Goal: Information Seeking & Learning: Learn about a topic

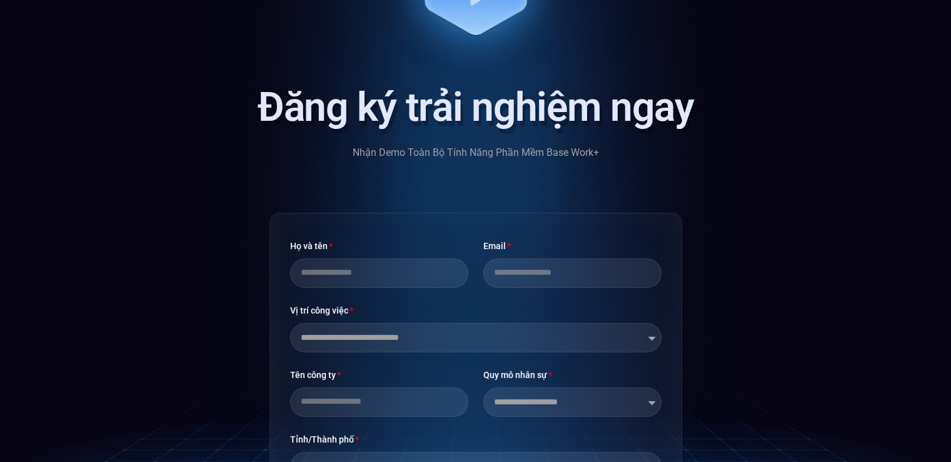
scroll to position [3880, 0]
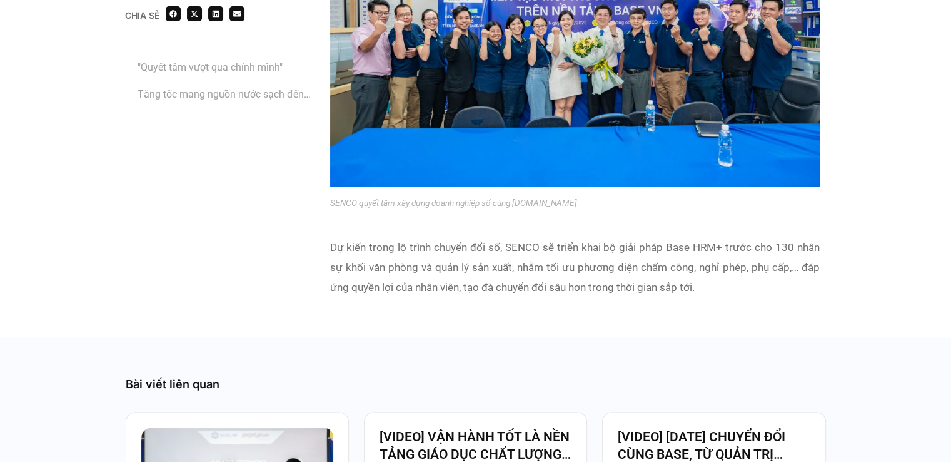
scroll to position [2499, 0]
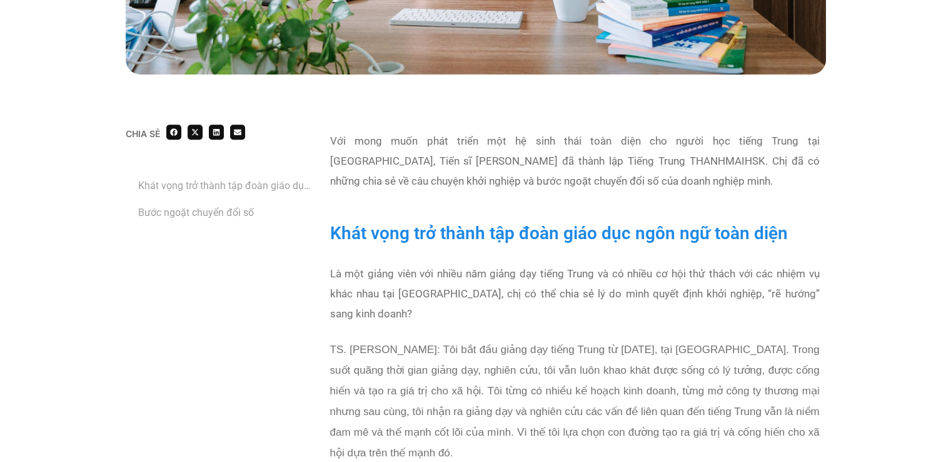
scroll to position [676, 0]
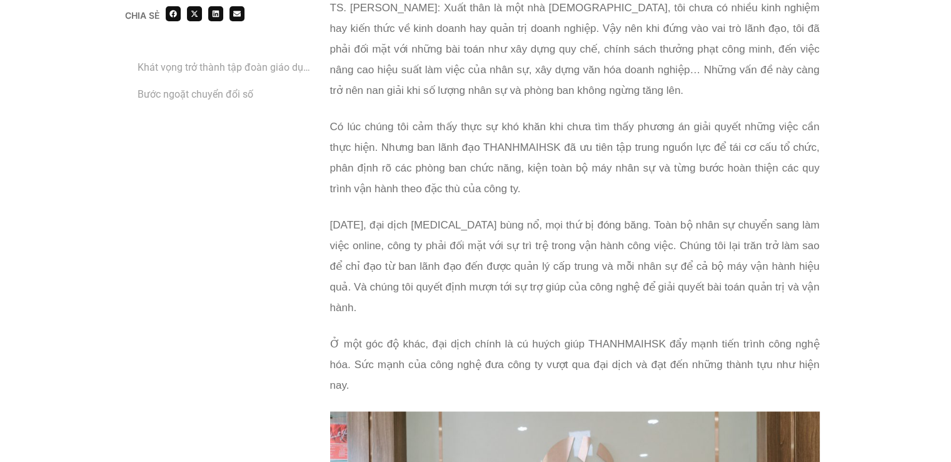
click at [483, 219] on span "Năm 2020, đại dịch Covid-19 bùng nổ, mọi thứ bị đóng băng. Toàn bộ nhân sự chuy…" at bounding box center [575, 266] width 490 height 94
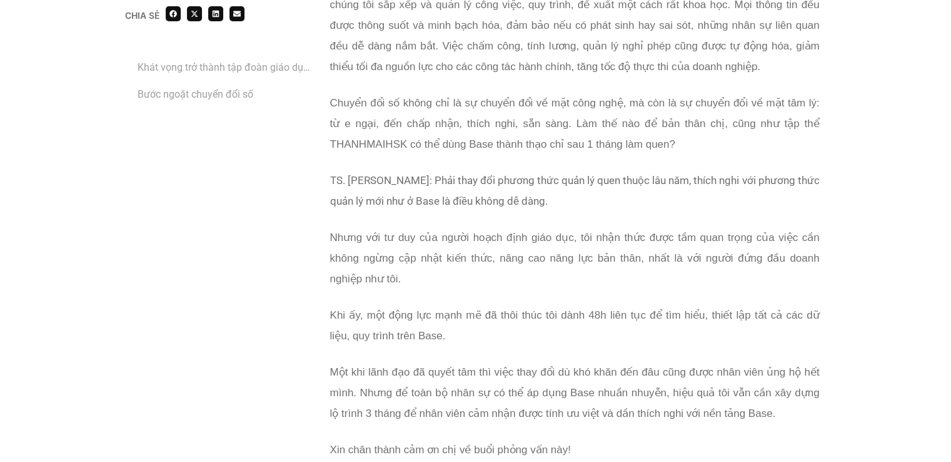
scroll to position [3608, 0]
